Goal: Task Accomplishment & Management: Complete application form

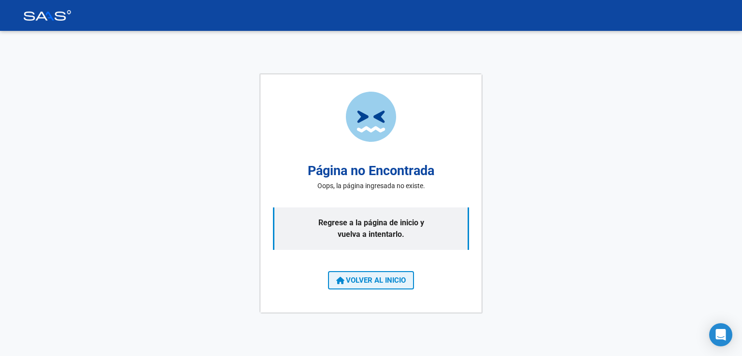
click at [355, 281] on span "VOLVER AL INICIO" at bounding box center [371, 280] width 70 height 9
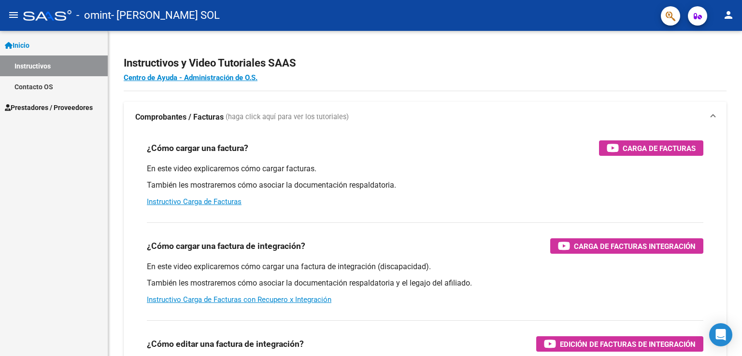
click at [37, 105] on span "Prestadores / Proveedores" at bounding box center [49, 107] width 88 height 11
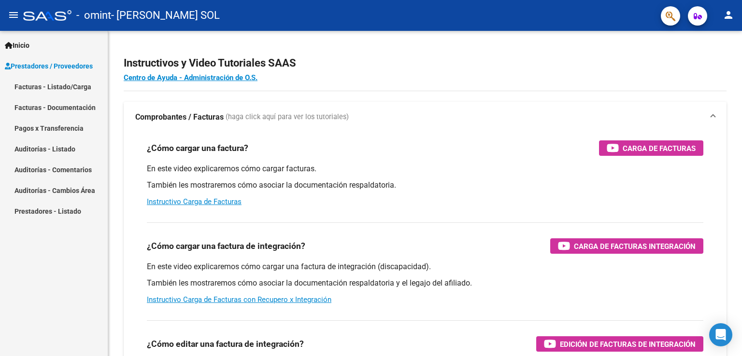
click at [60, 89] on link "Facturas - Listado/Carga" at bounding box center [54, 86] width 108 height 21
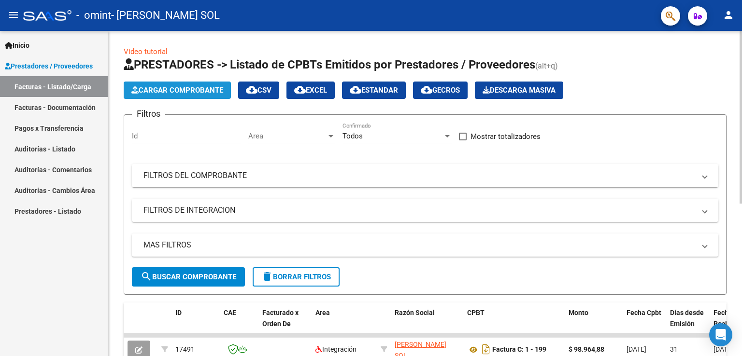
click at [177, 84] on button "Cargar Comprobante" at bounding box center [177, 90] width 107 height 17
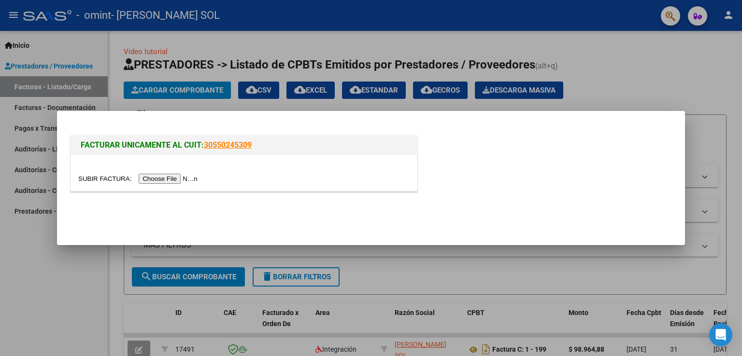
click at [176, 178] on input "file" at bounding box center [139, 179] width 122 height 10
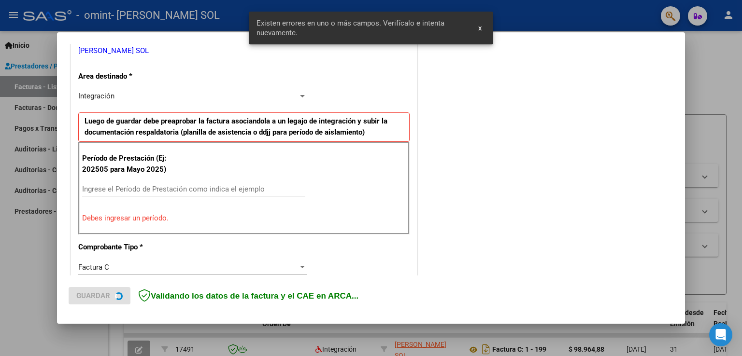
scroll to position [201, 0]
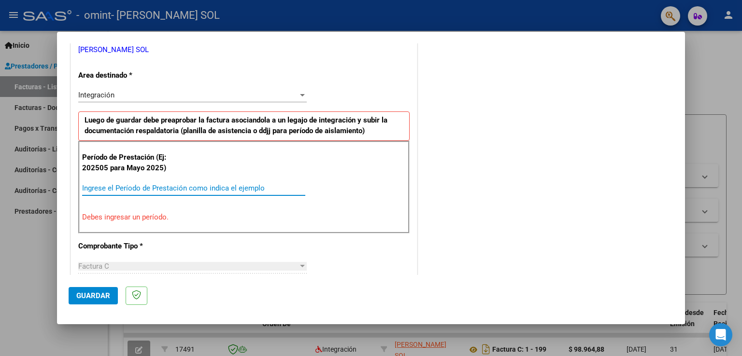
click at [128, 187] on input "Ingrese el Período de Prestación como indica el ejemplo" at bounding box center [193, 188] width 223 height 9
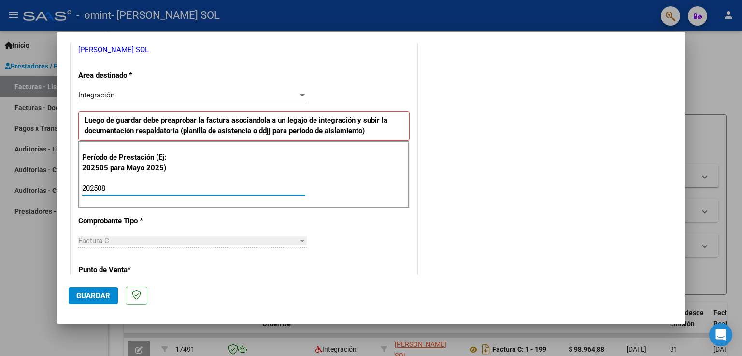
type input "202508"
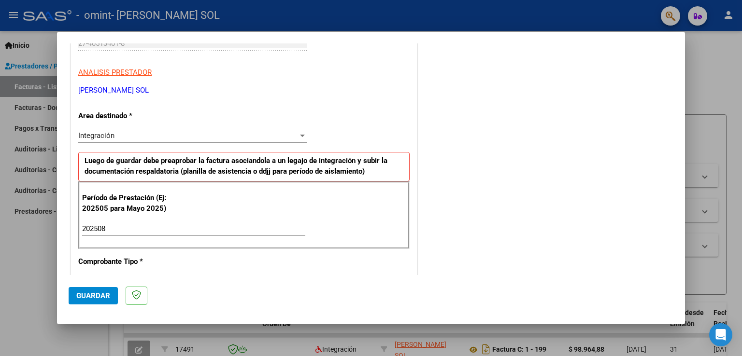
scroll to position [162, 0]
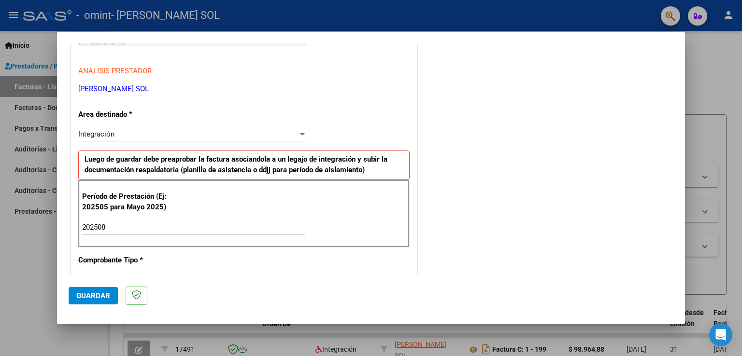
click at [90, 292] on span "Guardar" at bounding box center [93, 296] width 34 height 9
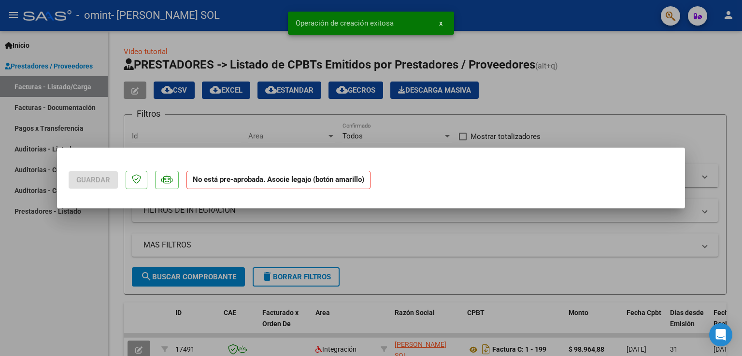
scroll to position [0, 0]
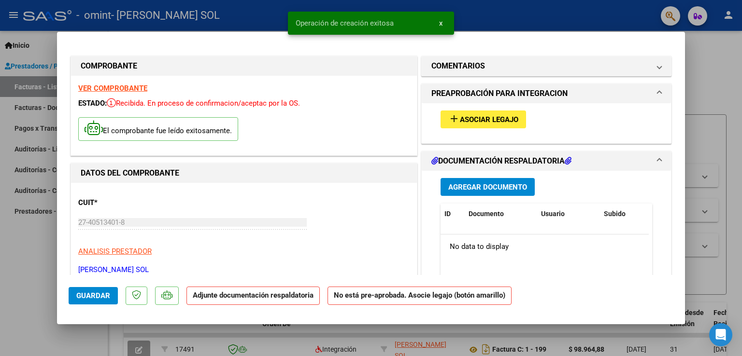
click at [460, 120] on span "Asociar Legajo" at bounding box center [489, 119] width 58 height 9
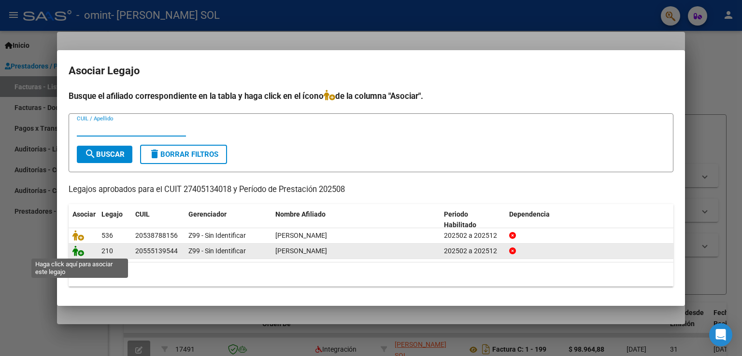
click at [80, 252] on icon at bounding box center [78, 251] width 12 height 11
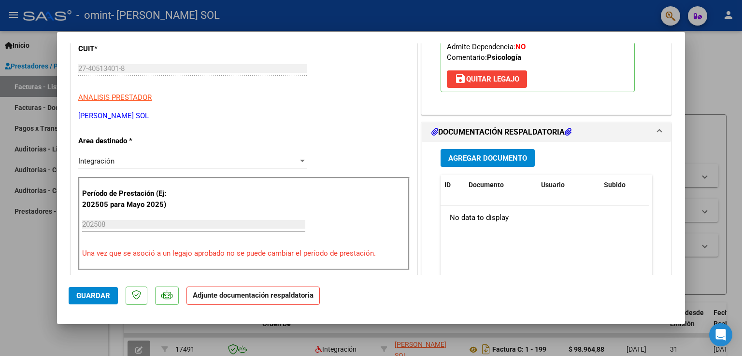
scroll to position [165, 0]
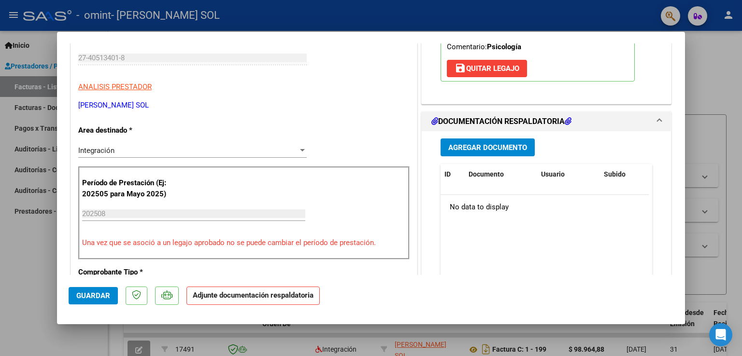
click at [488, 151] on span "Agregar Documento" at bounding box center [487, 147] width 79 height 9
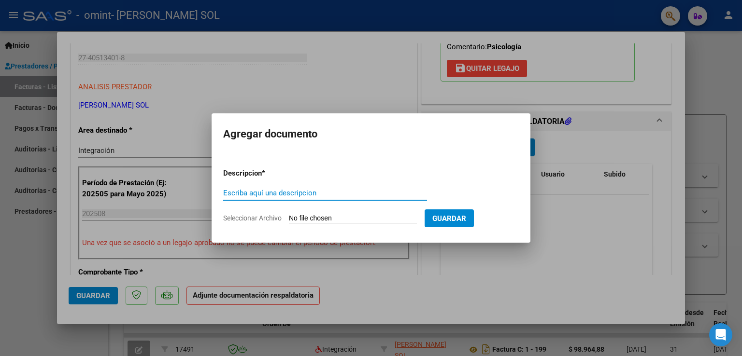
click at [267, 197] on input "Escriba aquí una descripcion" at bounding box center [325, 193] width 204 height 9
click at [324, 215] on input "Seleccionar Archivo" at bounding box center [353, 218] width 128 height 9
click at [343, 218] on input "Seleccionar Archivo" at bounding box center [353, 218] width 128 height 9
type input "C:\fakepath\ASISTENCIA [DATE] - [PERSON_NAME].pdf"
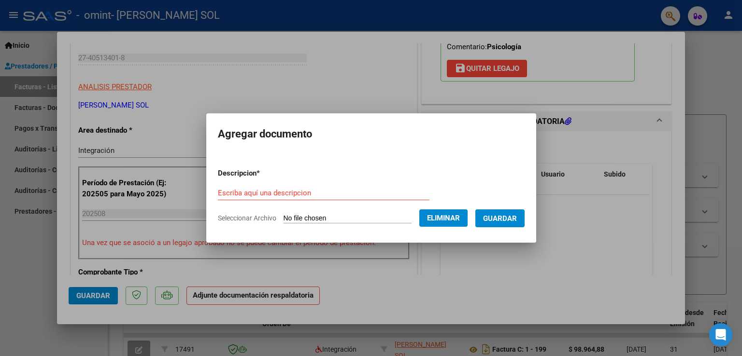
click at [315, 191] on input "Escriba aquí una descripcion" at bounding box center [323, 193] width 211 height 9
type input "PLANILLA DE ASISTENCIA [DATE] - [PERSON_NAME]"
click at [497, 217] on span "Guardar" at bounding box center [500, 218] width 34 height 9
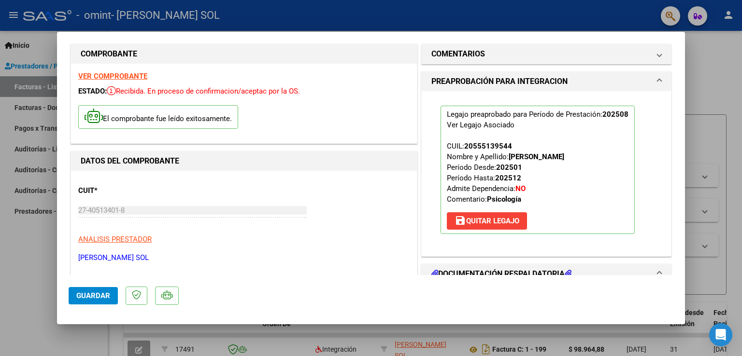
scroll to position [0, 0]
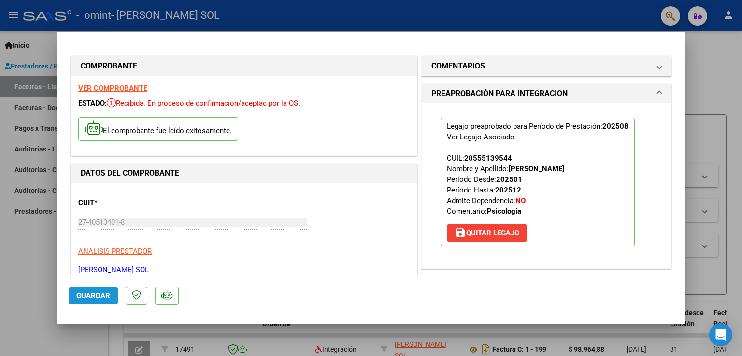
click at [94, 294] on span "Guardar" at bounding box center [93, 296] width 34 height 9
click at [100, 292] on span "Guardar" at bounding box center [93, 296] width 34 height 9
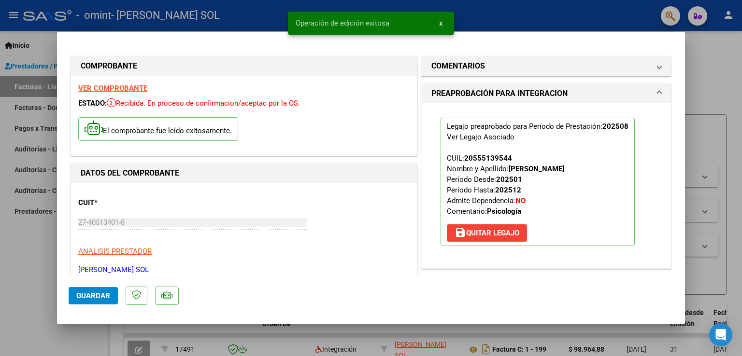
click at [714, 55] on div at bounding box center [371, 178] width 742 height 356
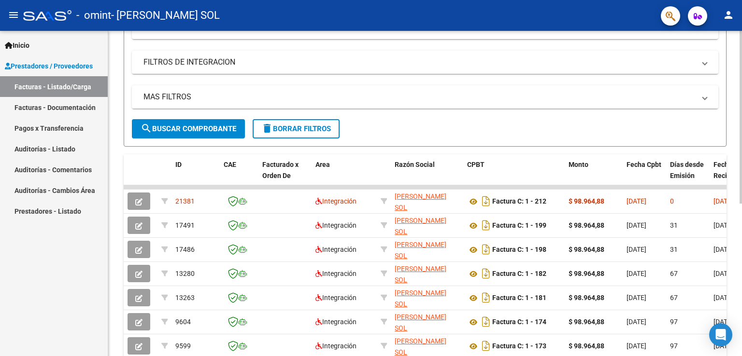
scroll to position [152, 0]
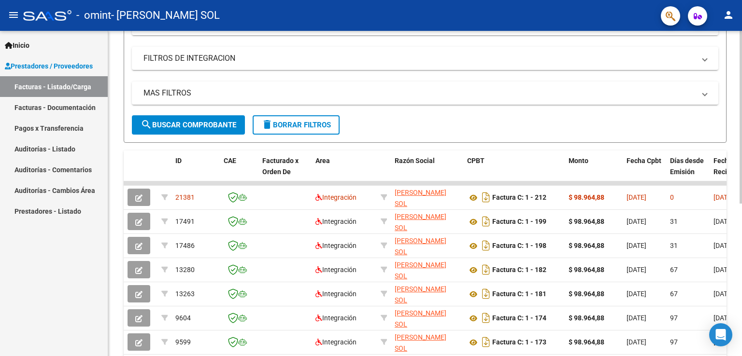
click at [741, 144] on div at bounding box center [740, 199] width 2 height 173
click at [210, 118] on button "search Buscar Comprobante" at bounding box center [188, 124] width 113 height 19
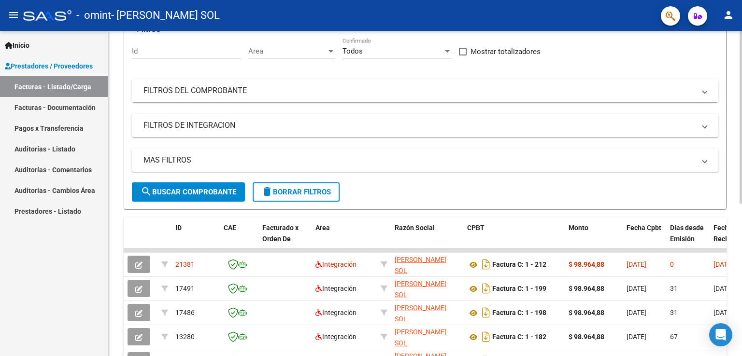
scroll to position [42, 0]
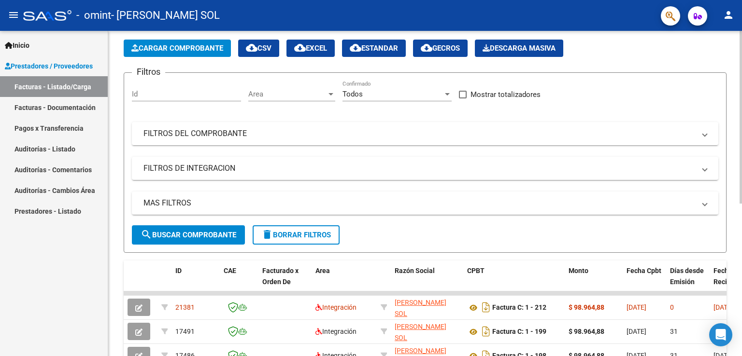
click at [741, 65] on div at bounding box center [740, 140] width 2 height 173
click at [211, 55] on button "Cargar Comprobante" at bounding box center [177, 48] width 107 height 17
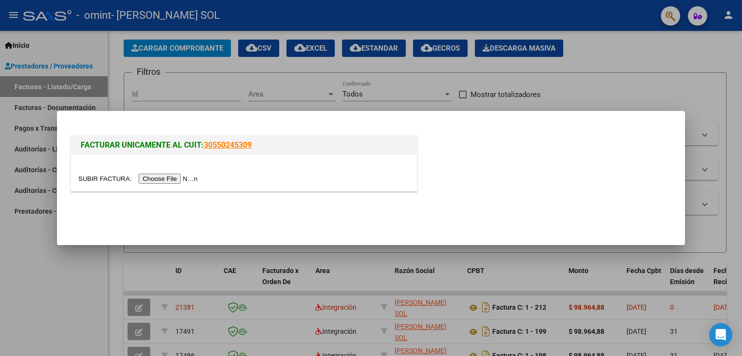
click at [189, 178] on input "file" at bounding box center [139, 179] width 122 height 10
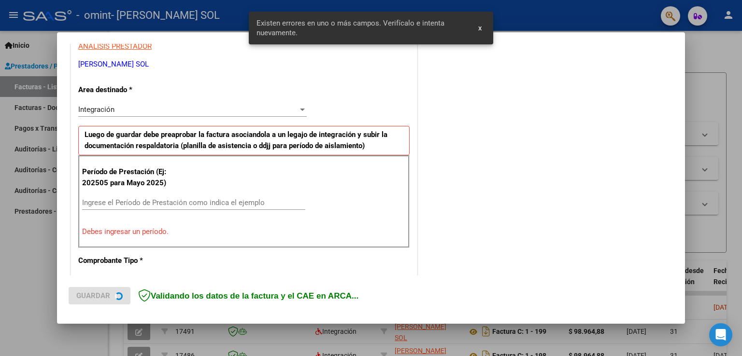
scroll to position [201, 0]
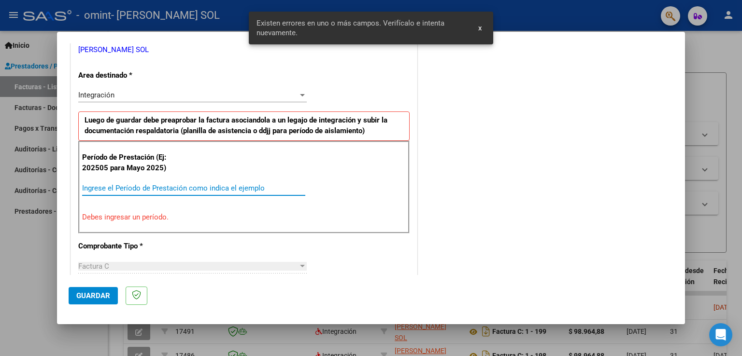
click at [139, 188] on input "Ingrese el Período de Prestación como indica el ejemplo" at bounding box center [193, 188] width 223 height 9
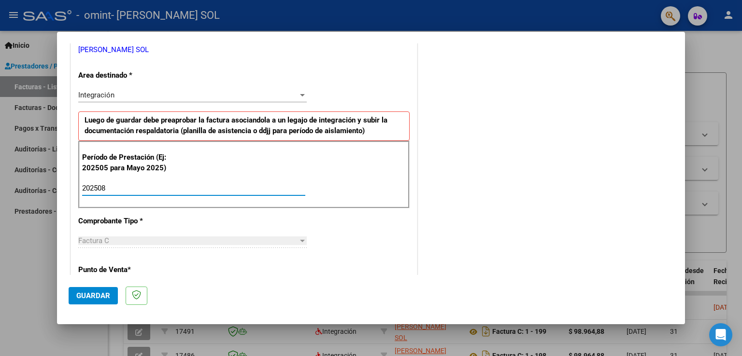
type input "202508"
click at [91, 300] on button "Guardar" at bounding box center [93, 295] width 49 height 17
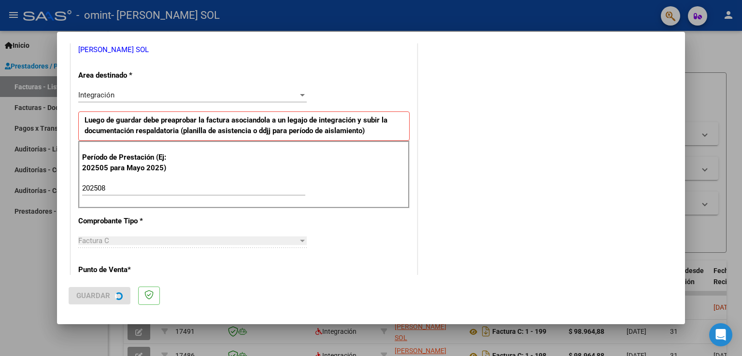
scroll to position [0, 0]
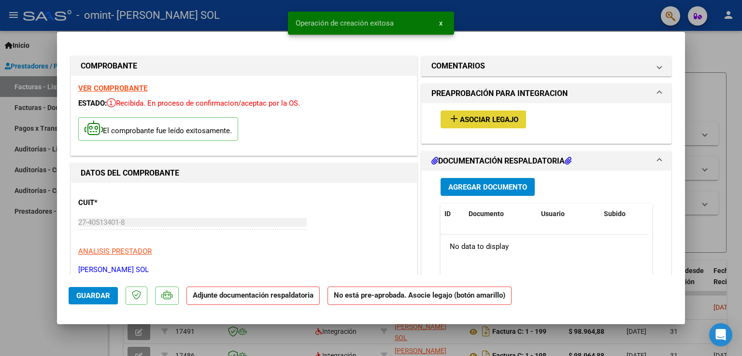
click at [477, 120] on span "Asociar Legajo" at bounding box center [489, 119] width 58 height 9
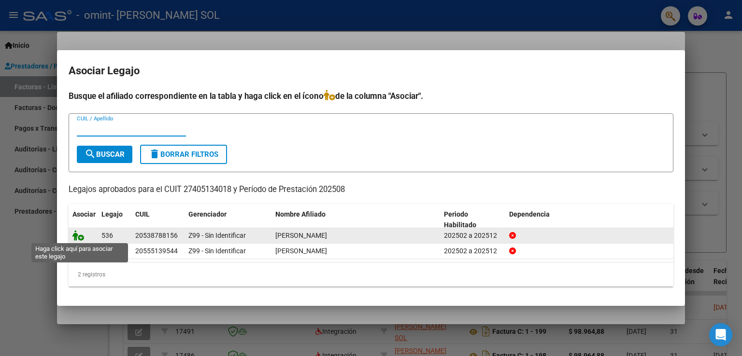
click at [81, 234] on icon at bounding box center [78, 235] width 12 height 11
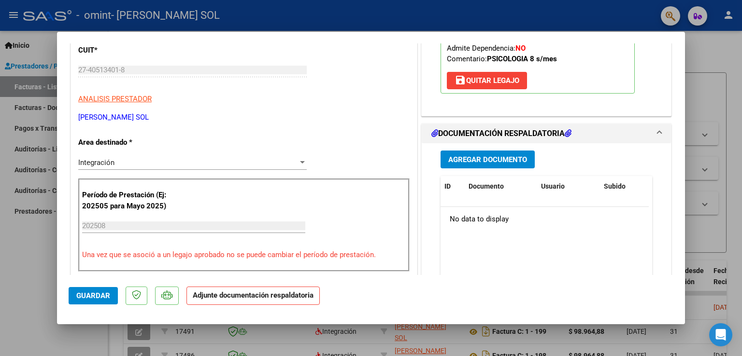
scroll to position [168, 0]
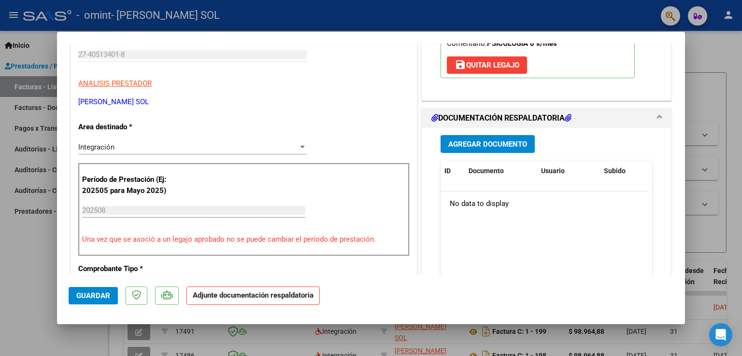
click at [478, 141] on span "Agregar Documento" at bounding box center [487, 144] width 79 height 9
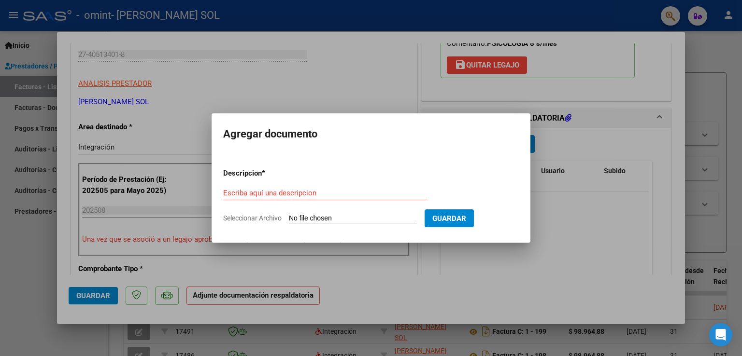
click at [307, 216] on input "Seleccionar Archivo" at bounding box center [353, 218] width 128 height 9
type input "C:\fakepath\ASISTENCIA [DATE] - [PERSON_NAME].pdf"
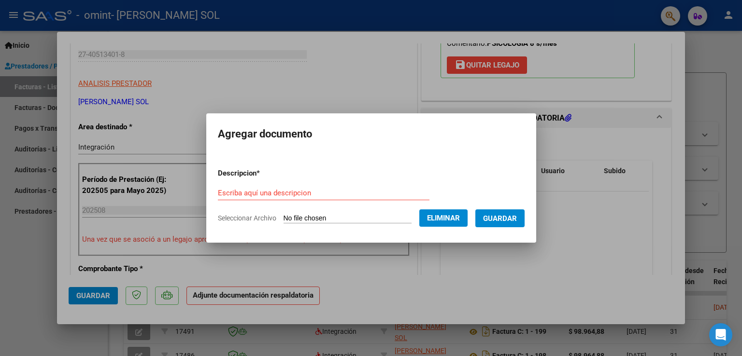
click at [275, 182] on form "Descripcion * Escriba aquí una descripcion Seleccionar Archivo Eliminar Guardar" at bounding box center [371, 196] width 307 height 70
click at [265, 190] on input "Escriba aquí una descripcion" at bounding box center [323, 193] width 211 height 9
type input "Planilla de asistencia [DATE] - [PERSON_NAME]"
click at [517, 220] on span "Guardar" at bounding box center [500, 218] width 34 height 9
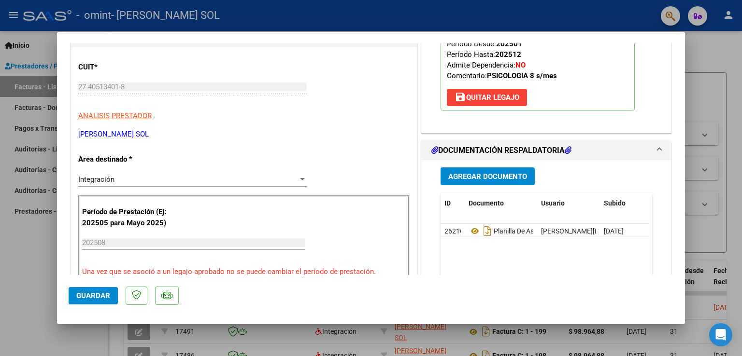
scroll to position [141, 0]
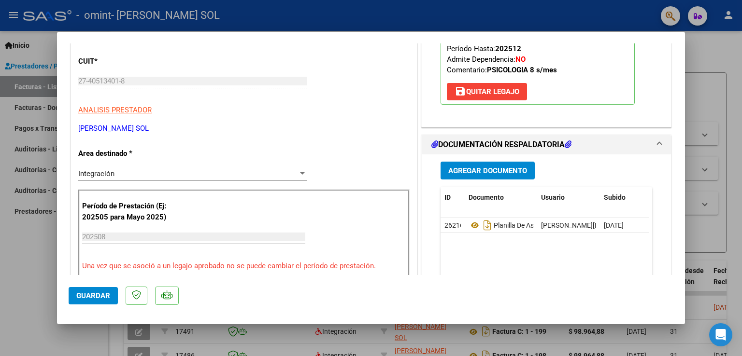
click at [79, 302] on button "Guardar" at bounding box center [93, 295] width 49 height 17
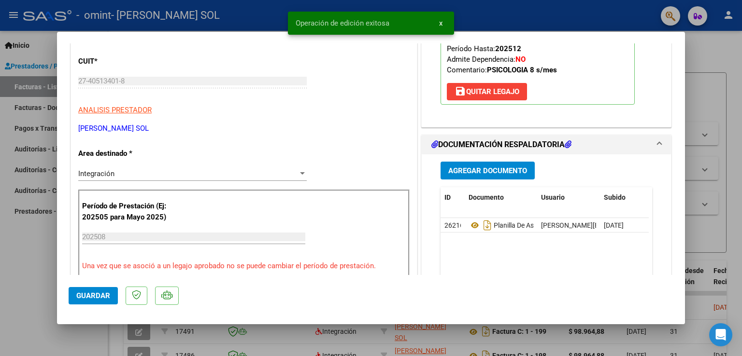
click at [697, 52] on div at bounding box center [371, 178] width 742 height 356
type input "$ 0,00"
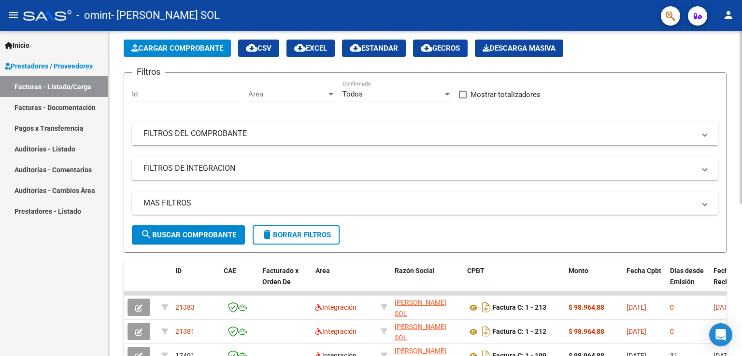
scroll to position [113, 0]
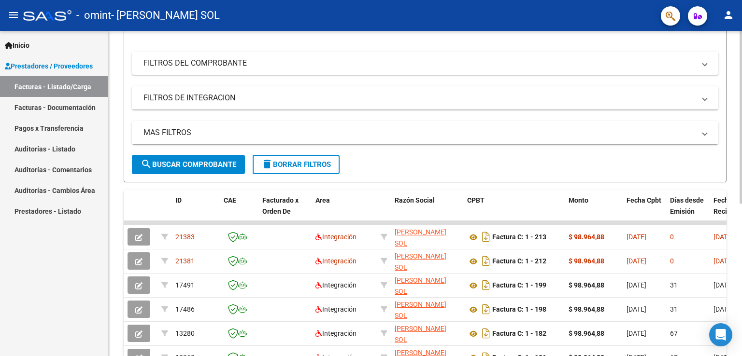
click at [738, 136] on div "Video tutorial PRESTADORES -> Listado de CPBTs Emitidos por Prestadores / Prove…" at bounding box center [426, 221] width 636 height 607
drag, startPoint x: 680, startPoint y: 220, endPoint x: 741, endPoint y: 221, distance: 60.8
click at [741, 221] on div "Video tutorial PRESTADORES -> Listado de CPBTs Emitidos por Prestadores / Prove…" at bounding box center [426, 221] width 636 height 607
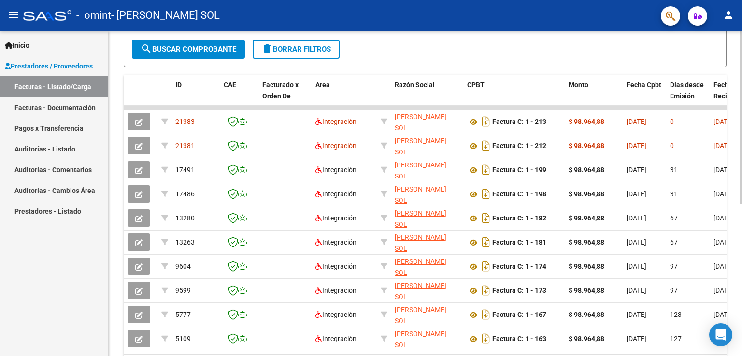
click at [738, 188] on div "Video tutorial PRESTADORES -> Listado de CPBTs Emitidos por Prestadores / Prove…" at bounding box center [426, 106] width 636 height 607
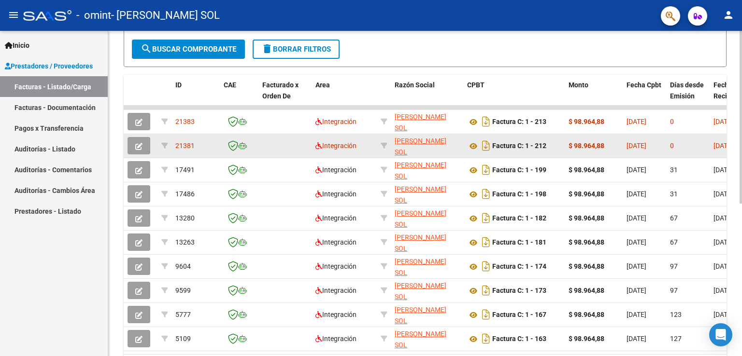
drag, startPoint x: 706, startPoint y: 120, endPoint x: 595, endPoint y: 140, distance: 112.8
click at [595, 140] on datatable-scroller "21383 Integración [PERSON_NAME] SOL 27405134018 Factura C: 1 - 213 $ 98.964,88 …" at bounding box center [425, 229] width 603 height 246
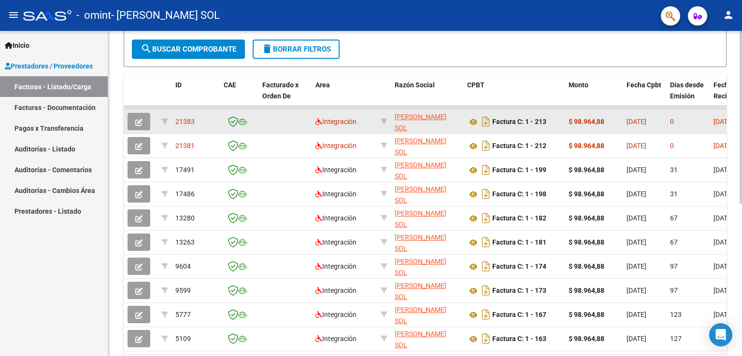
click at [685, 121] on div "0" at bounding box center [688, 121] width 36 height 11
click at [714, 118] on span "[DATE]" at bounding box center [723, 122] width 20 height 8
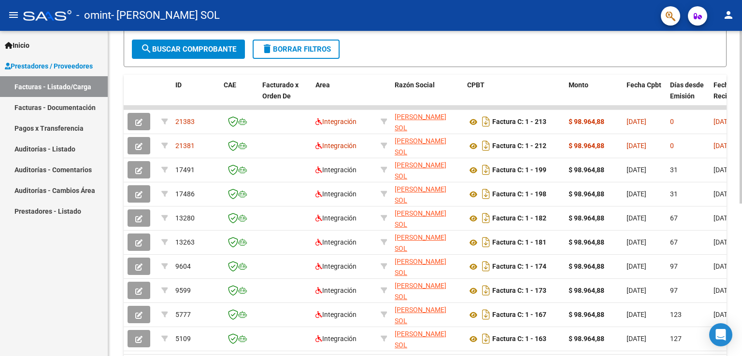
scroll to position [0, 0]
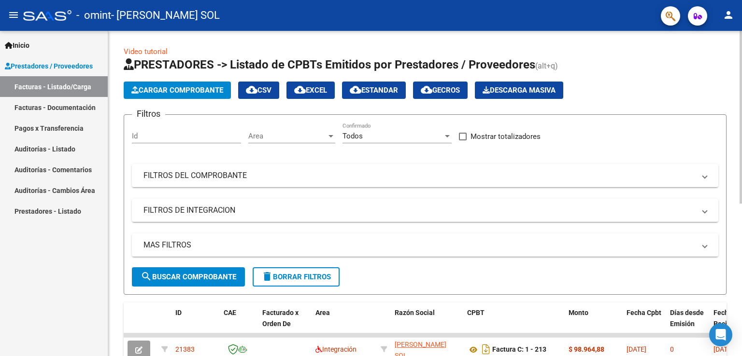
click at [740, 182] on div at bounding box center [740, 193] width 2 height 325
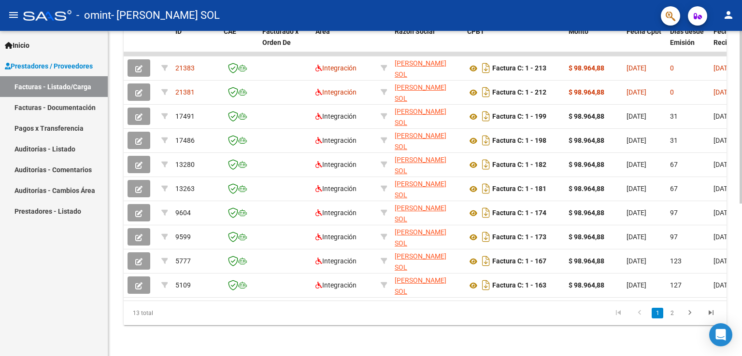
click at [732, 321] on div "Video tutorial PRESTADORES -> Listado de CPBTs Emitidos por Prestadores / Prove…" at bounding box center [426, 52] width 636 height 607
click at [684, 312] on icon "go to next page" at bounding box center [689, 315] width 13 height 12
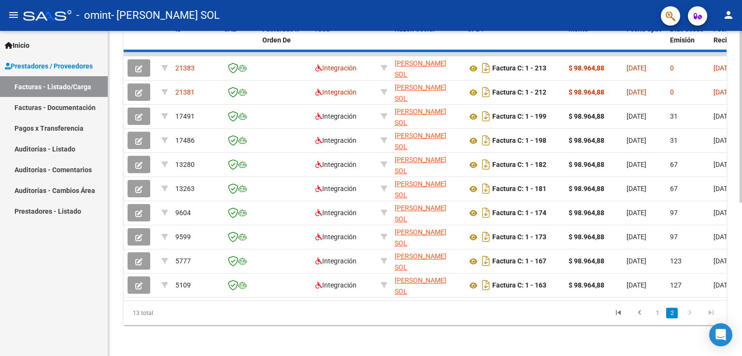
scroll to position [118, 0]
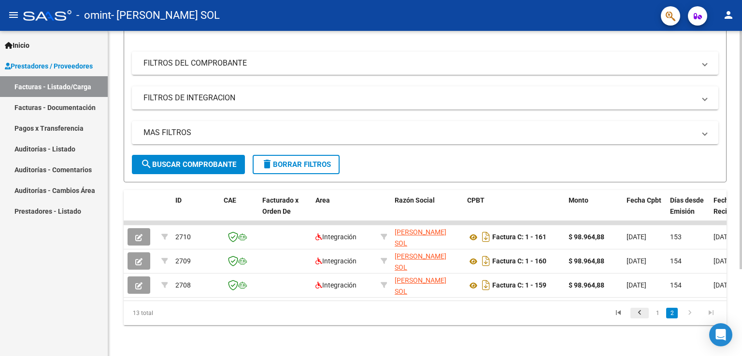
click at [642, 311] on icon "go to previous page" at bounding box center [639, 315] width 13 height 12
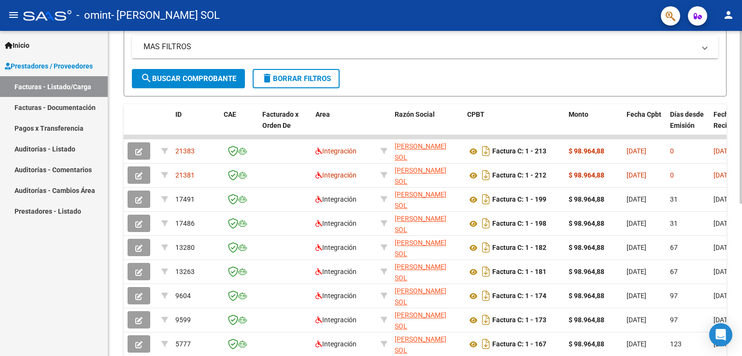
scroll to position [288, 0]
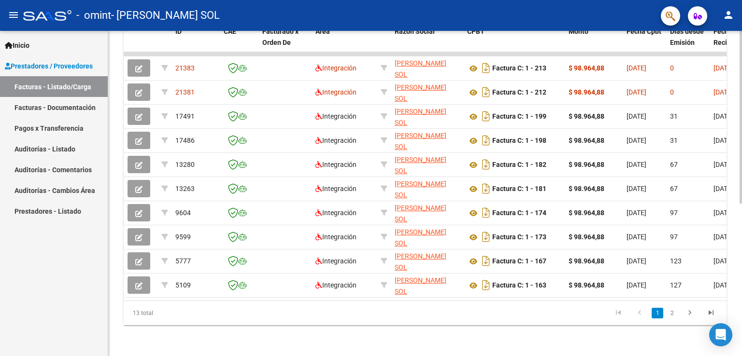
click at [741, 301] on div at bounding box center [740, 269] width 2 height 173
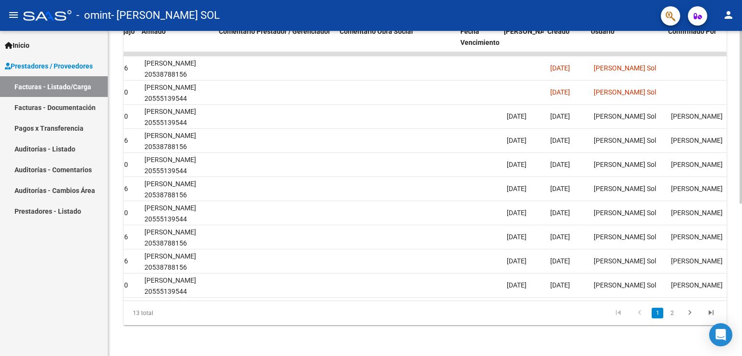
scroll to position [0, 1433]
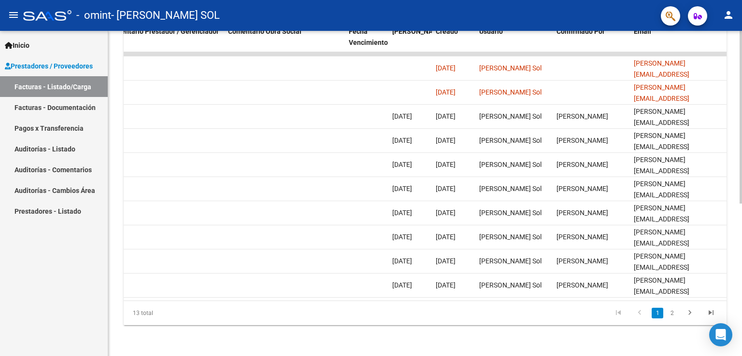
click at [741, 84] on div at bounding box center [740, 193] width 2 height 325
